Goal: Task Accomplishment & Management: Manage account settings

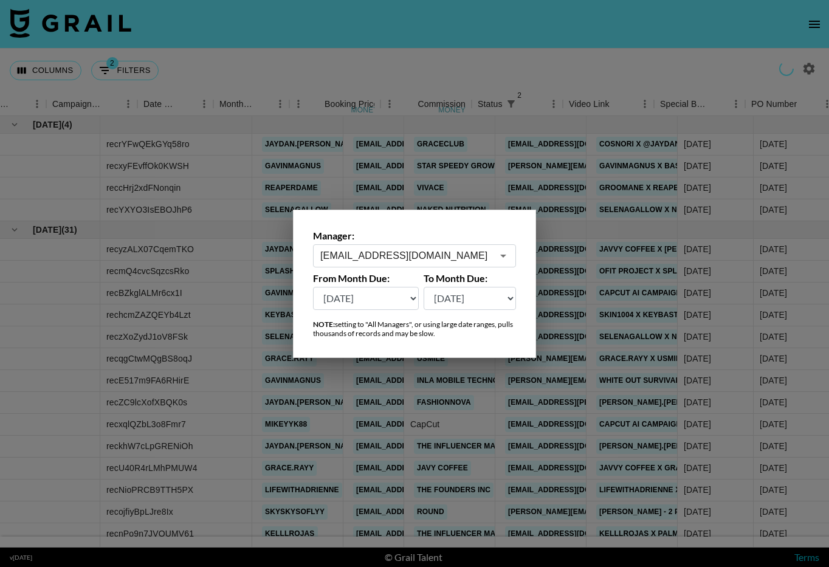
select select "[DATE]"
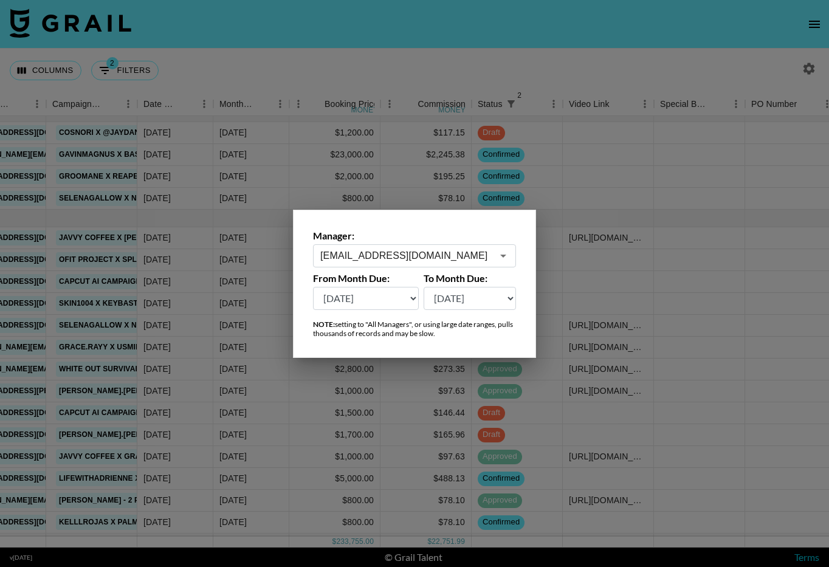
click at [386, 250] on input "maxelk@grail-talent.com" at bounding box center [406, 255] width 172 height 14
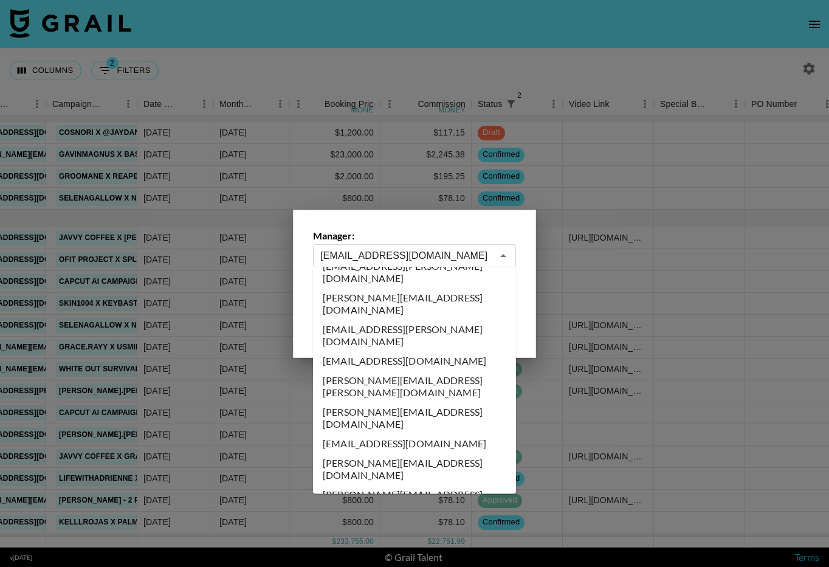
scroll to position [0, 0]
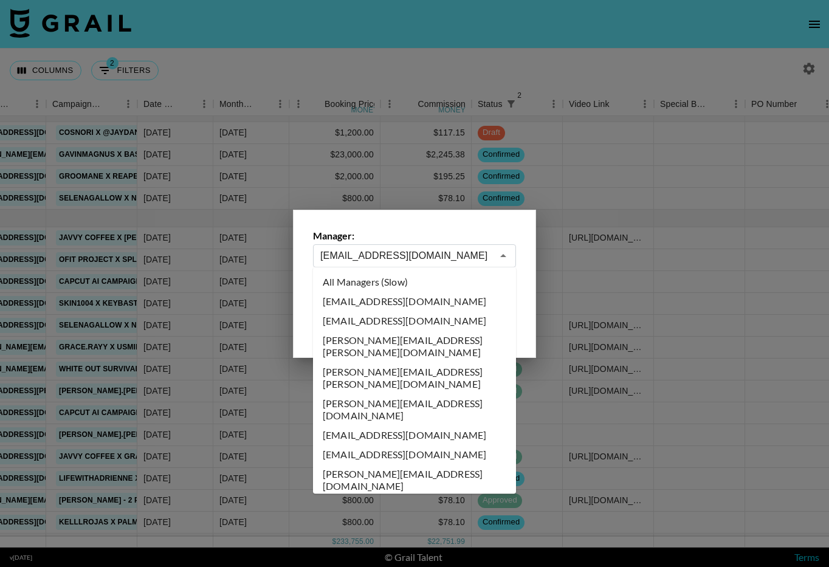
click at [426, 283] on li "All Managers (Slow)" at bounding box center [414, 281] width 203 height 19
type input "All Managers (Slow)"
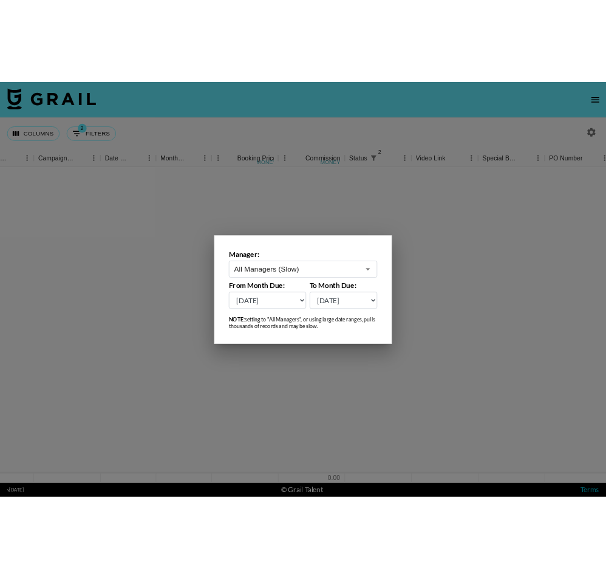
scroll to position [0, 540]
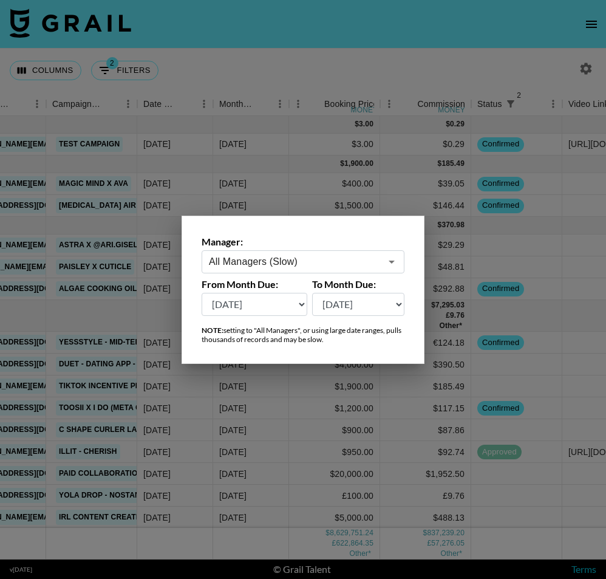
click at [325, 156] on div at bounding box center [303, 289] width 606 height 579
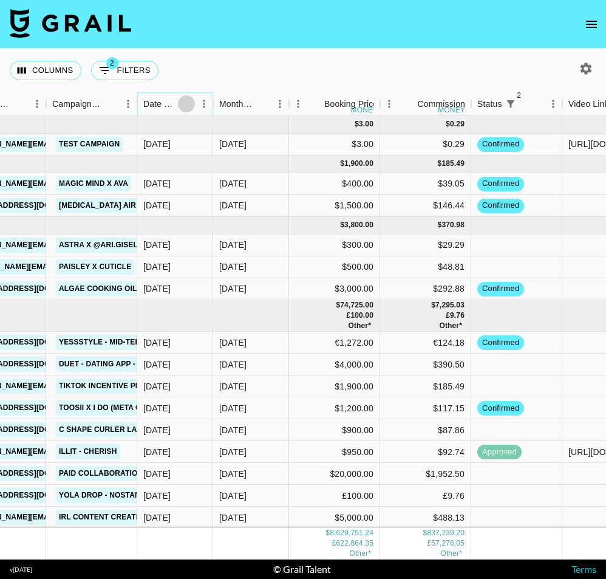
click at [188, 107] on icon "Sort" at bounding box center [186, 103] width 11 height 11
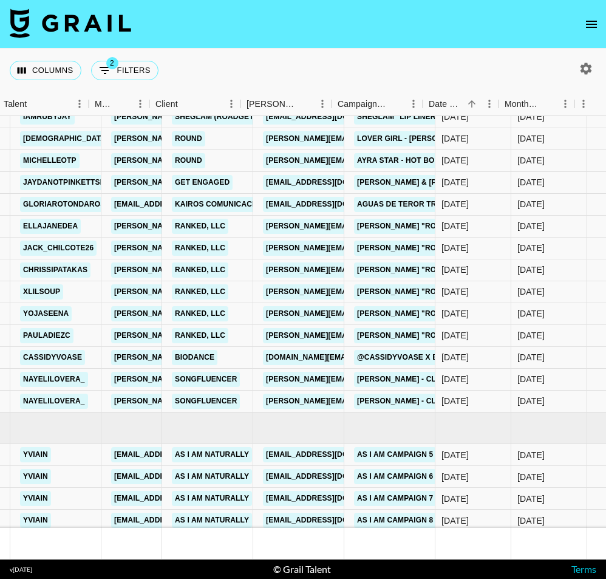
scroll to position [142111, 255]
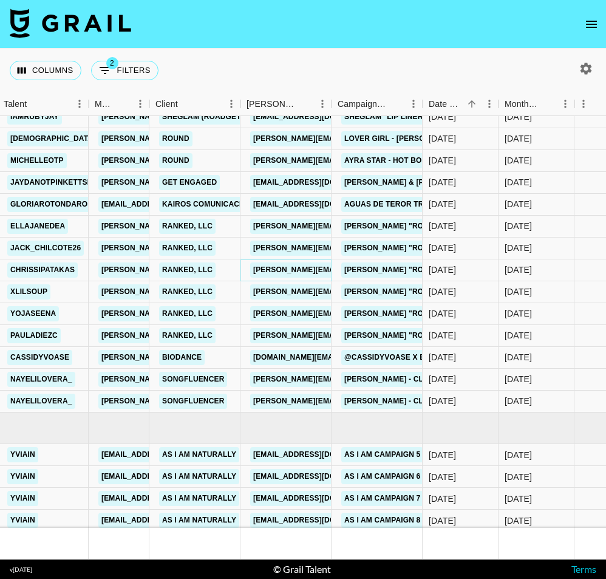
click at [306, 270] on link "[PERSON_NAME][EMAIL_ADDRESS][DOMAIN_NAME]" at bounding box center [349, 269] width 198 height 15
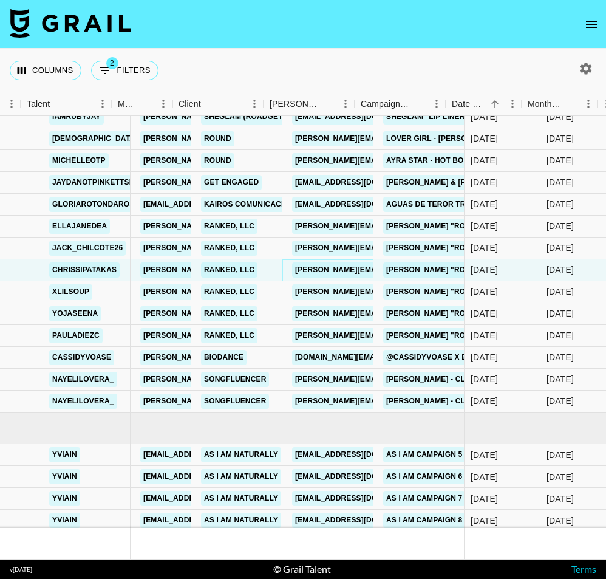
scroll to position [142111, 262]
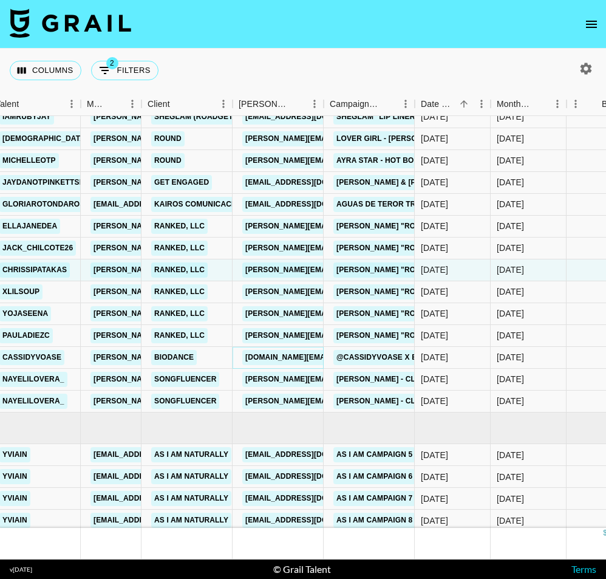
click at [298, 358] on link "[DOMAIN_NAME][EMAIL_ADDRESS][DOMAIN_NAME]" at bounding box center [340, 357] width 197 height 15
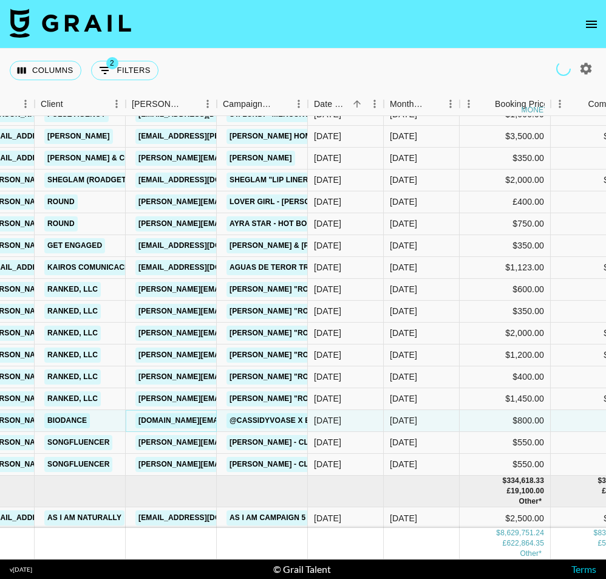
scroll to position [142048, 368]
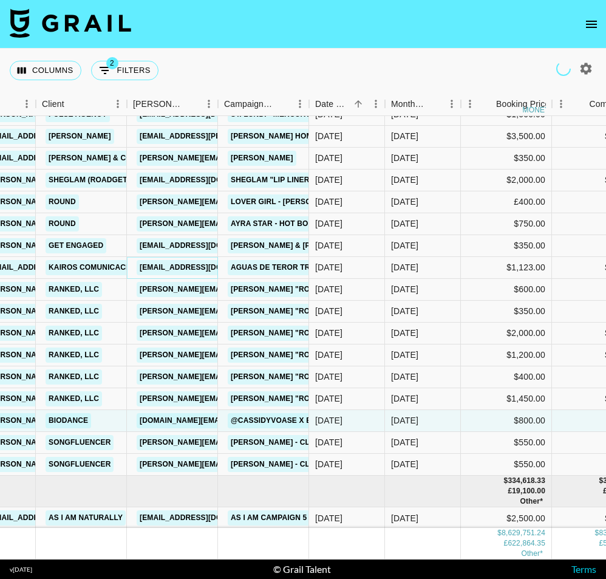
click at [185, 272] on link "[EMAIL_ADDRESS][DOMAIN_NAME]" at bounding box center [205, 267] width 136 height 15
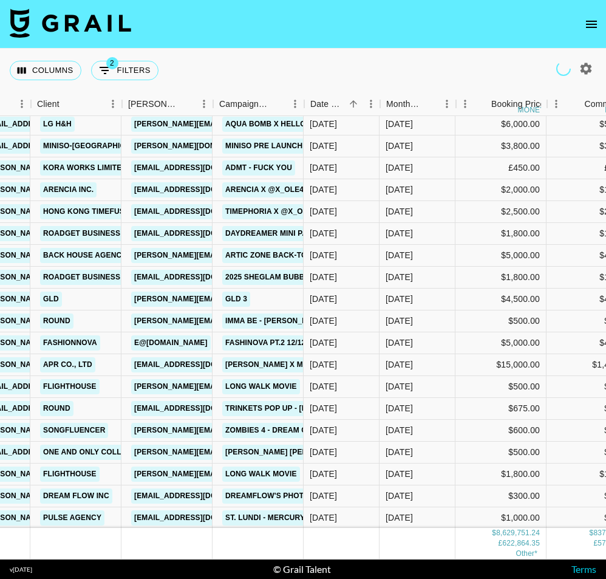
scroll to position [141644, 373]
click at [166, 211] on link "[EMAIL_ADDRESS][DOMAIN_NAME]" at bounding box center [200, 211] width 136 height 15
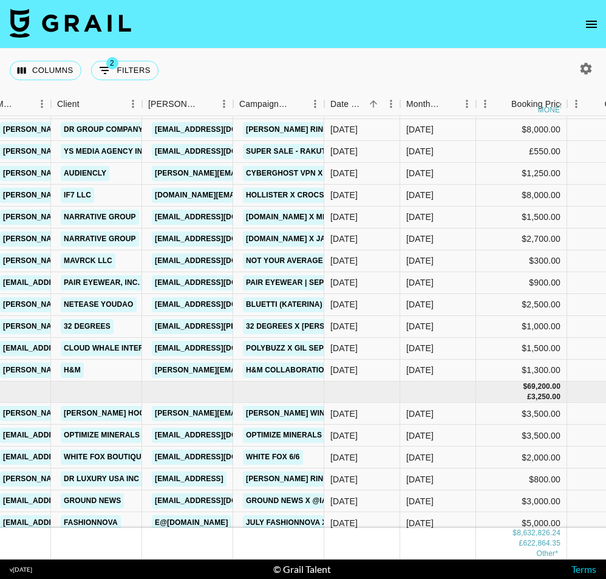
scroll to position [144640, 353]
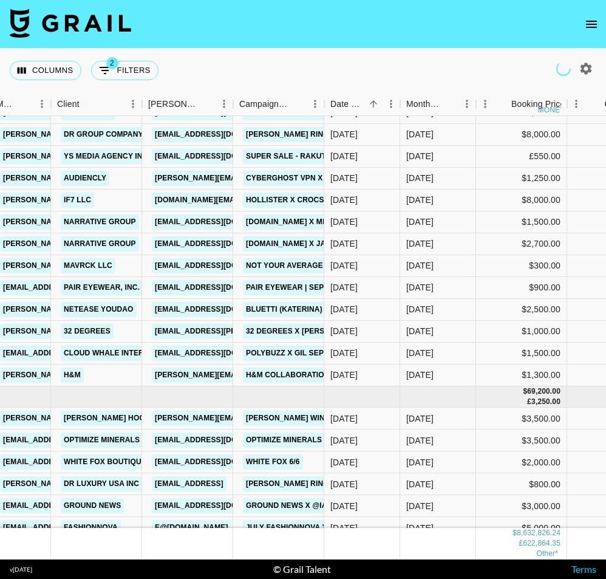
click at [75, 34] on img at bounding box center [70, 23] width 121 height 29
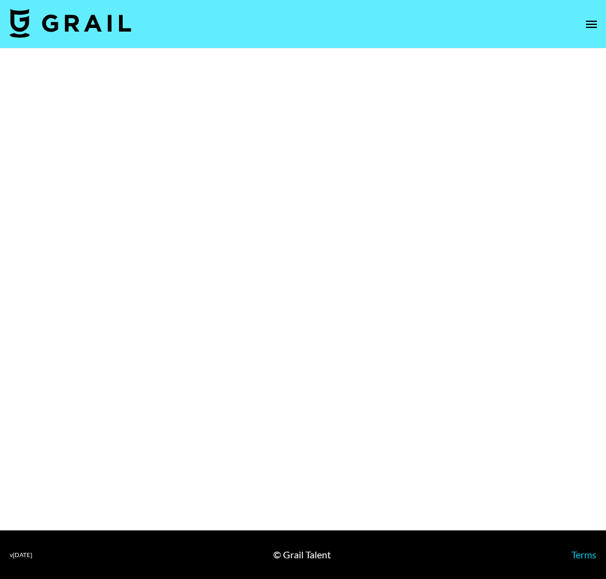
select select "Multi"
select select "Brand"
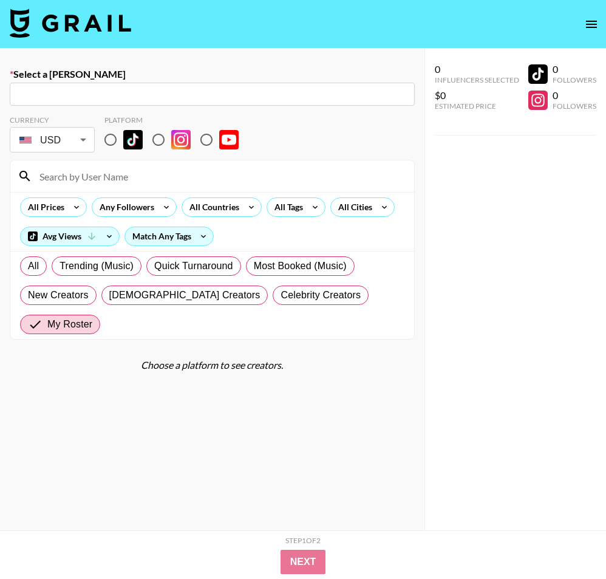
click at [136, 15] on nav at bounding box center [303, 24] width 606 height 49
click at [125, 19] on img at bounding box center [70, 23] width 121 height 29
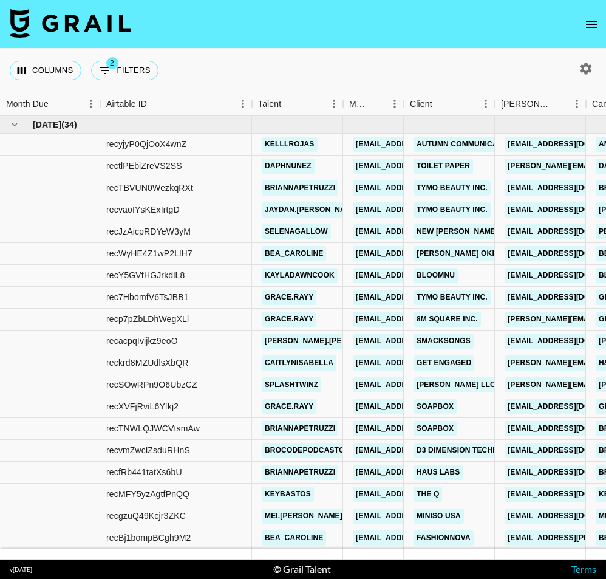
scroll to position [1, 18]
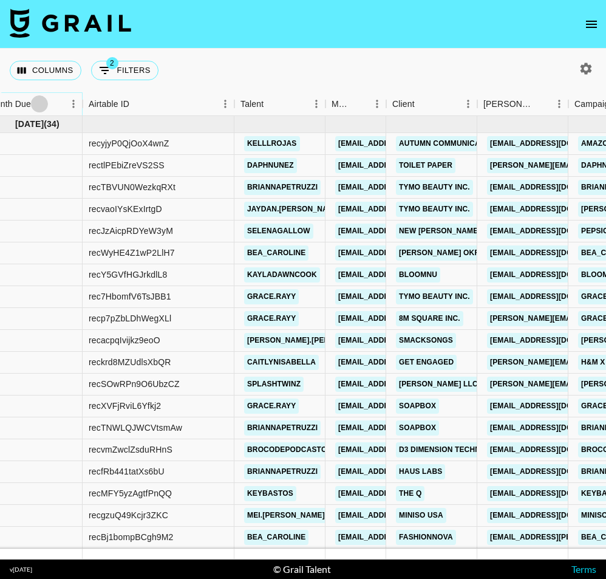
click at [39, 106] on icon "Sort" at bounding box center [39, 103] width 7 height 7
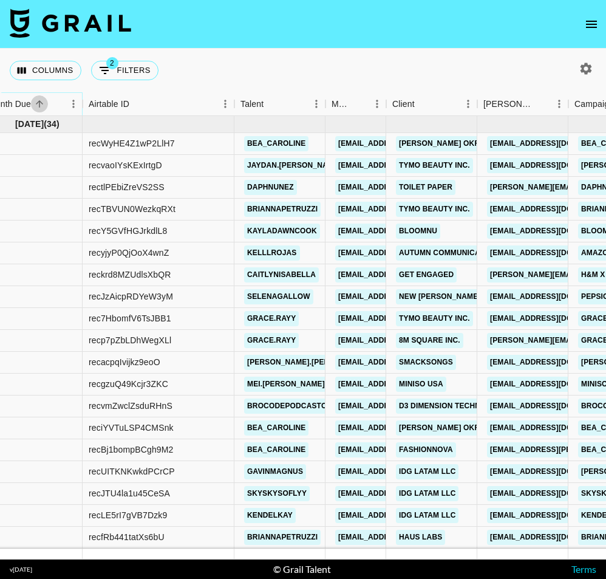
click at [39, 106] on icon "Sort" at bounding box center [39, 103] width 7 height 7
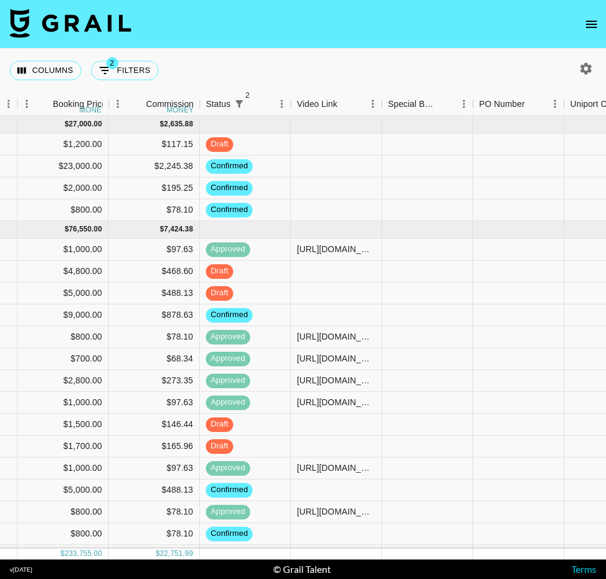
scroll to position [0, 812]
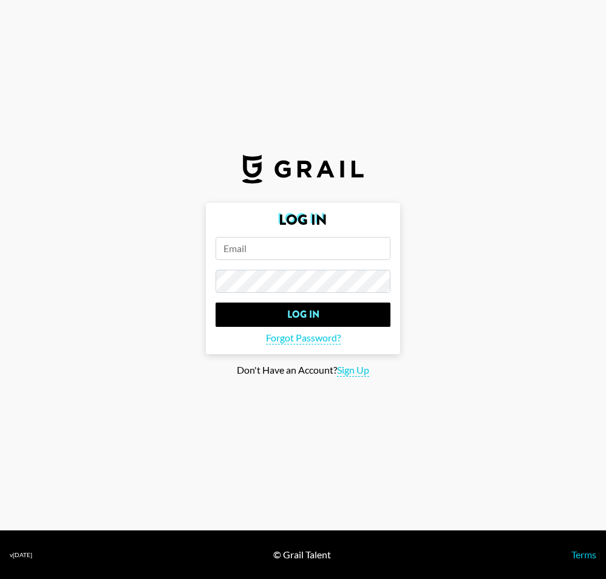
type input "[EMAIL_ADDRESS][DOMAIN_NAME]"
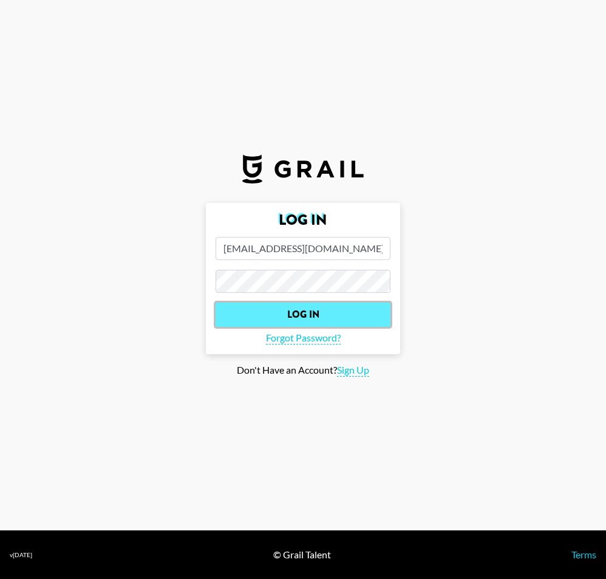
click at [255, 309] on input "Log In" at bounding box center [303, 315] width 175 height 24
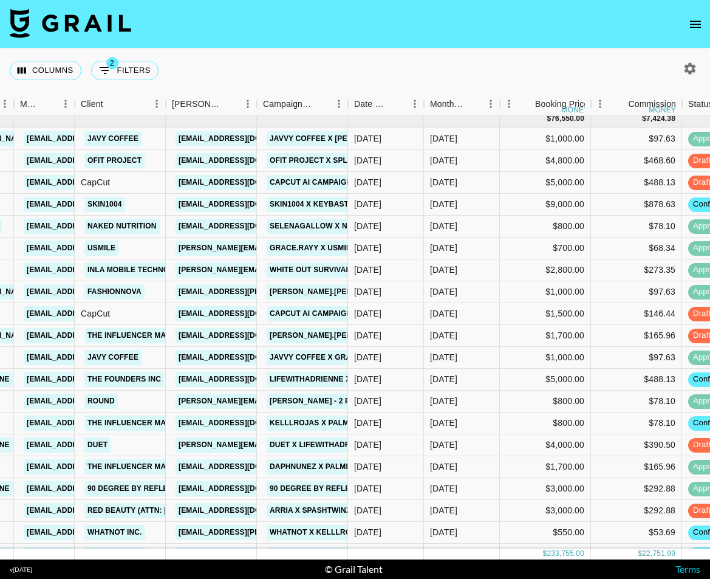
scroll to position [26, 329]
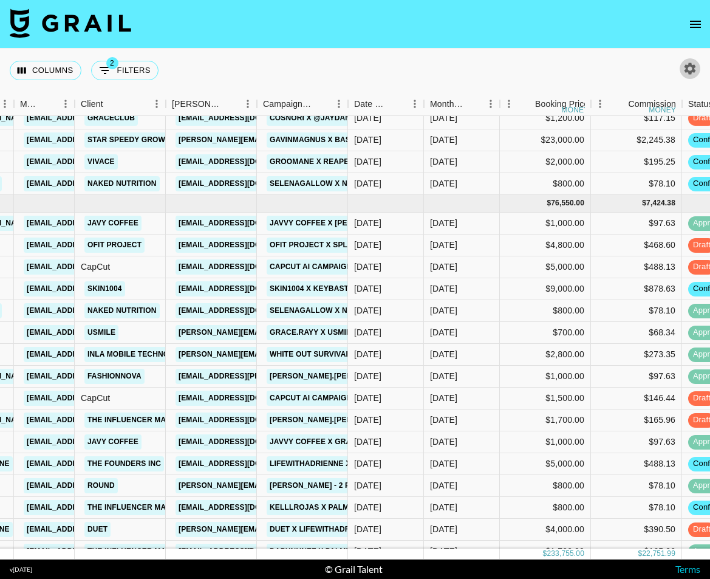
click at [606, 68] on icon "button" at bounding box center [690, 68] width 15 height 15
select select "[DATE]"
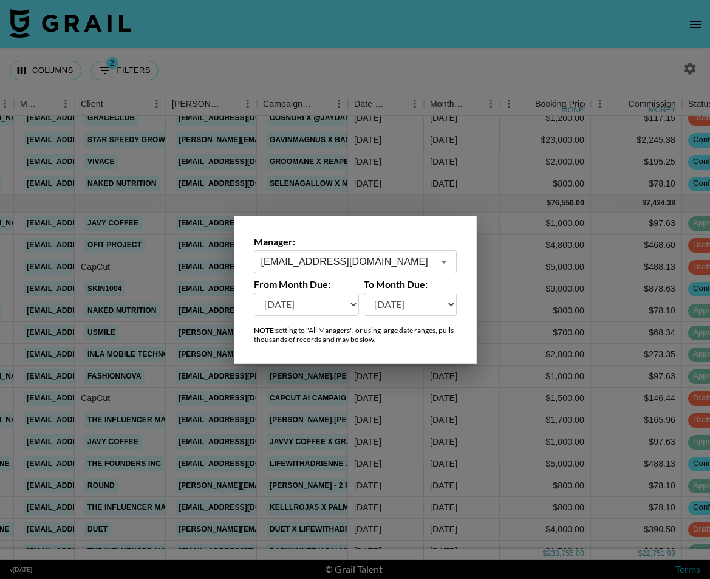
click at [327, 279] on label "From Month Due:" at bounding box center [307, 284] width 106 height 12
click at [326, 261] on input "[EMAIL_ADDRESS][DOMAIN_NAME]" at bounding box center [347, 262] width 172 height 14
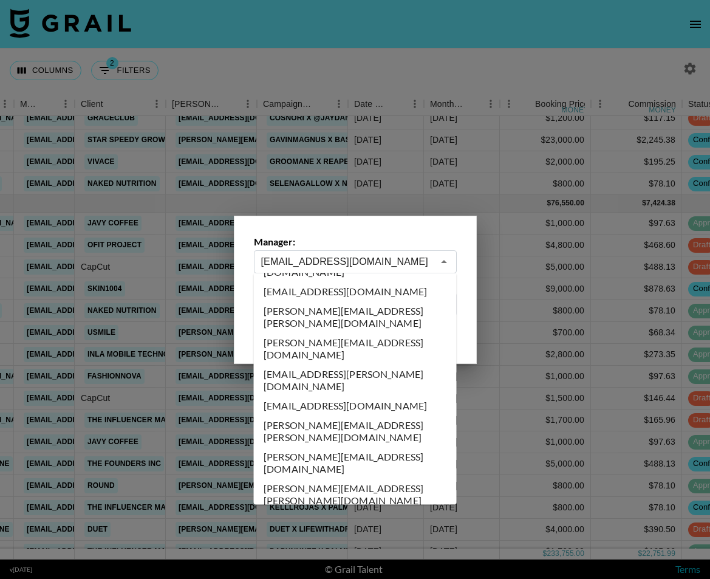
scroll to position [0, 0]
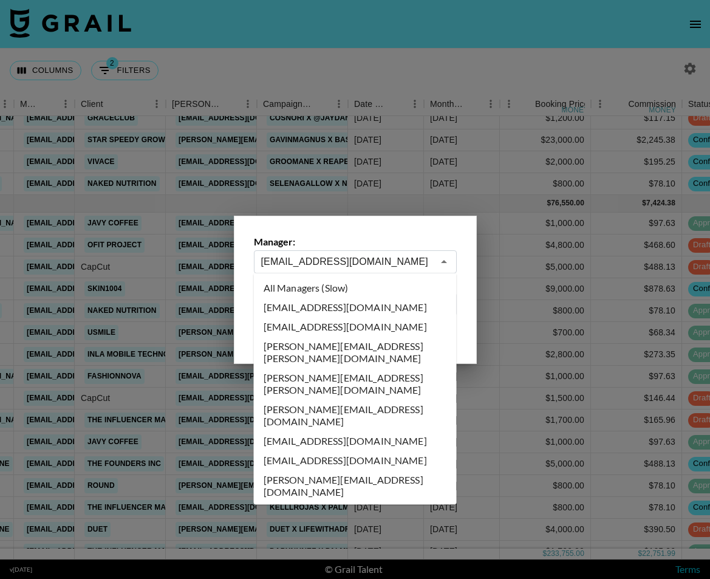
click at [322, 286] on li "All Managers (Slow)" at bounding box center [355, 287] width 203 height 19
type input "All Managers (Slow)"
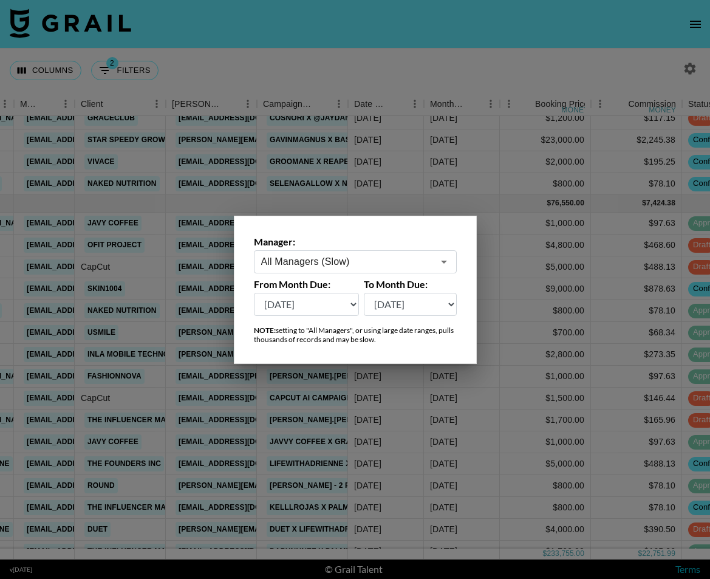
scroll to position [0, 329]
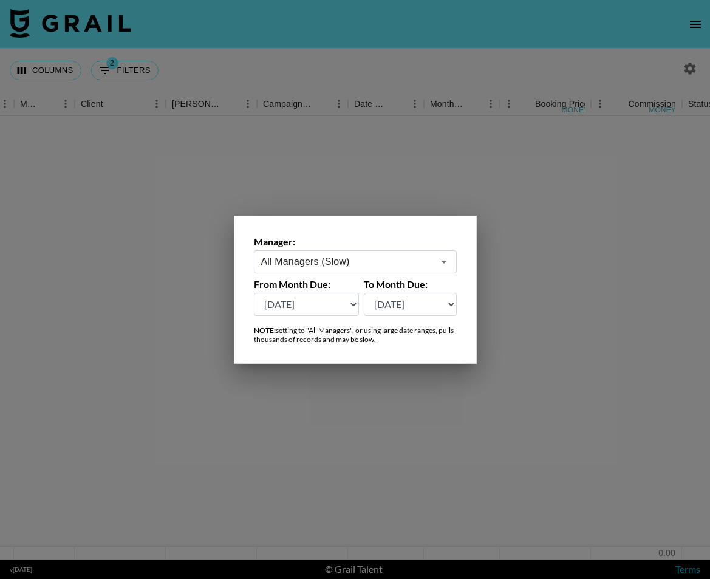
click at [300, 79] on div at bounding box center [355, 289] width 710 height 579
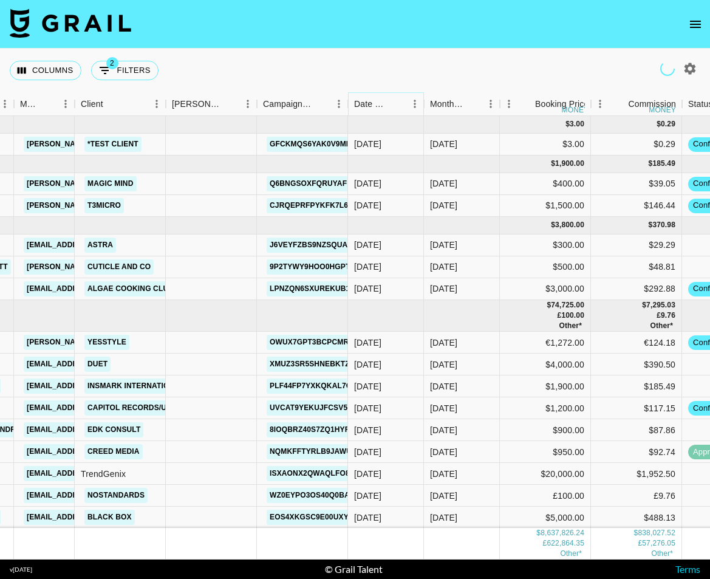
click at [394, 104] on icon "Sort" at bounding box center [397, 103] width 11 height 11
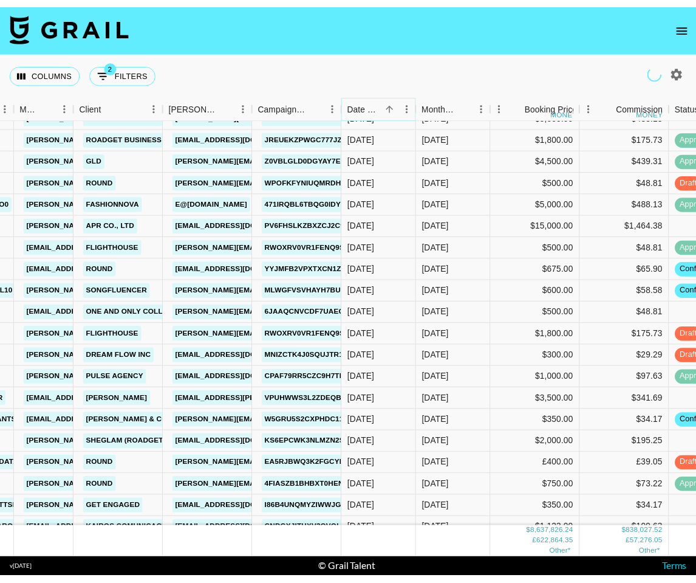
scroll to position [142198, 329]
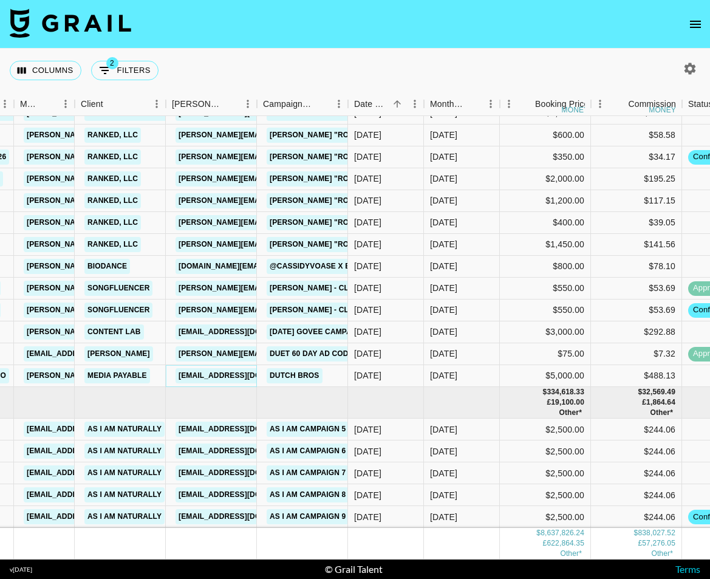
click at [214, 375] on link "[EMAIL_ADDRESS][DOMAIN_NAME]" at bounding box center [244, 375] width 136 height 15
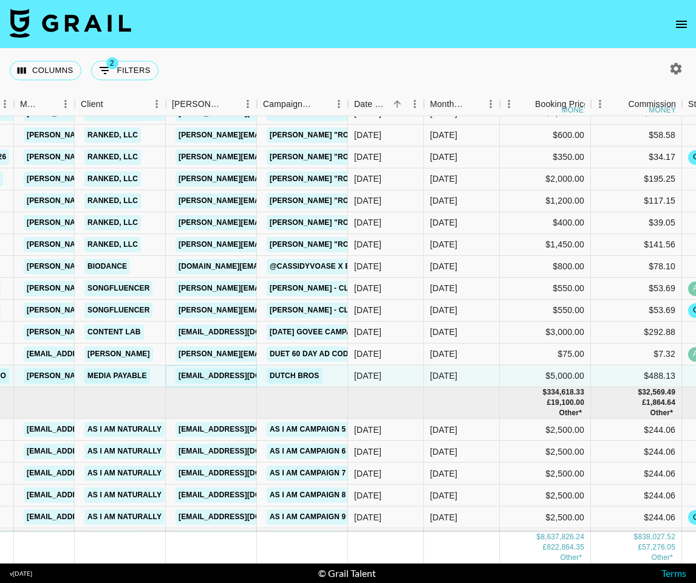
click at [215, 377] on link "[EMAIL_ADDRESS][DOMAIN_NAME]" at bounding box center [244, 375] width 136 height 15
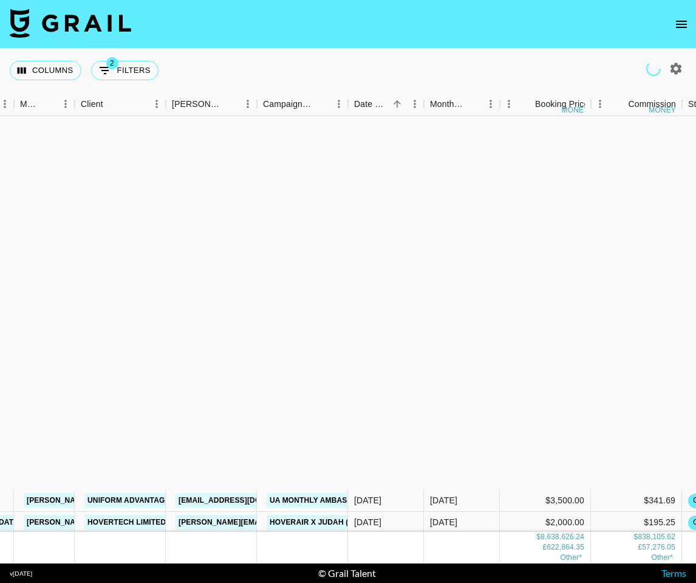
scroll to position [145229, 329]
